Goal: Transaction & Acquisition: Subscribe to service/newsletter

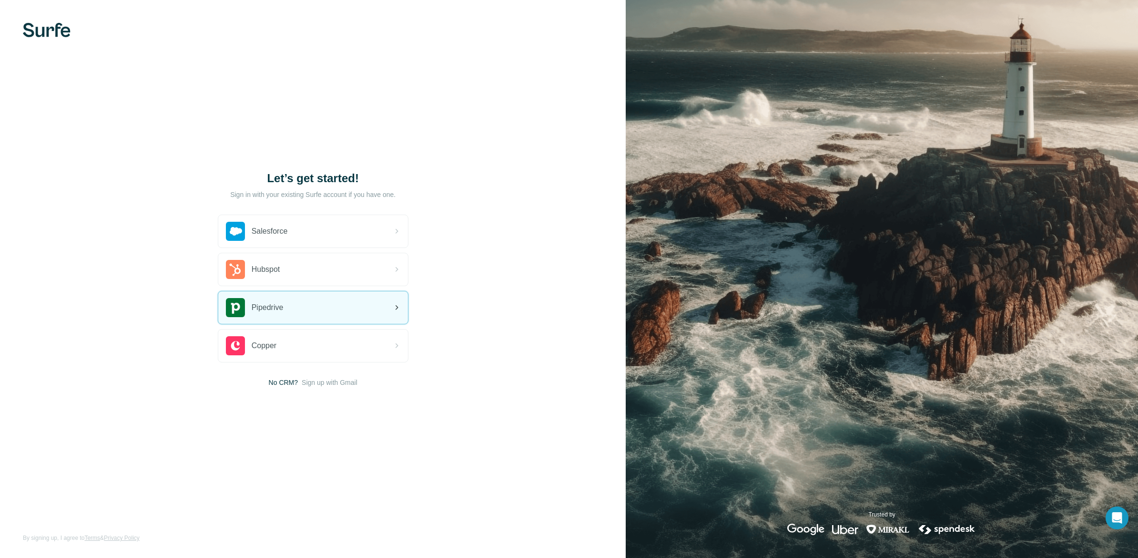
click at [262, 305] on span "Pipedrive" at bounding box center [268, 307] width 32 height 11
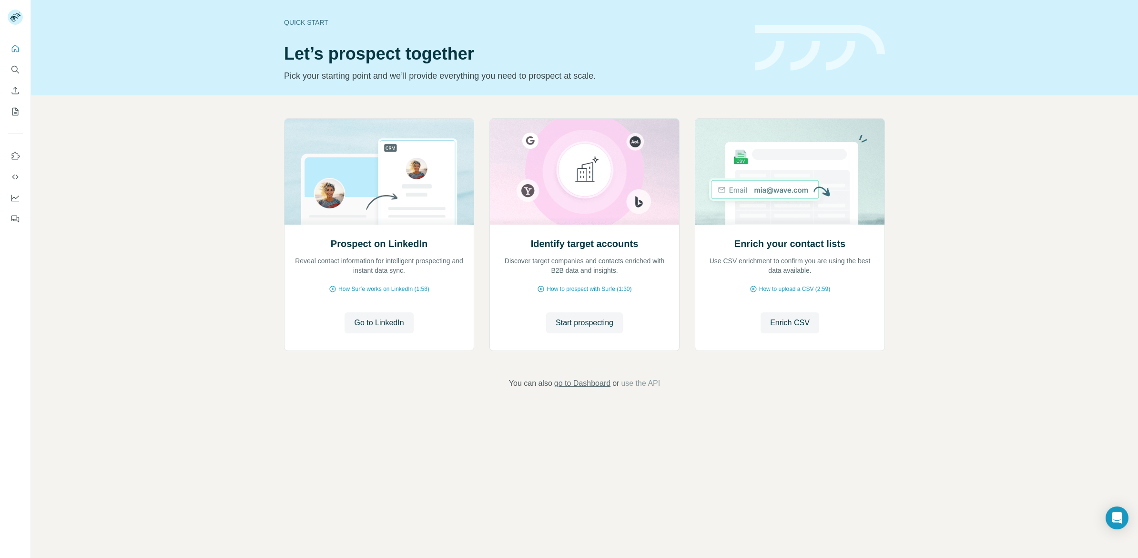
click at [579, 385] on span "go to Dashboard" at bounding box center [582, 383] width 56 height 11
click at [596, 386] on span "go to Dashboard" at bounding box center [582, 383] width 56 height 11
